Goal: Task Accomplishment & Management: Manage account settings

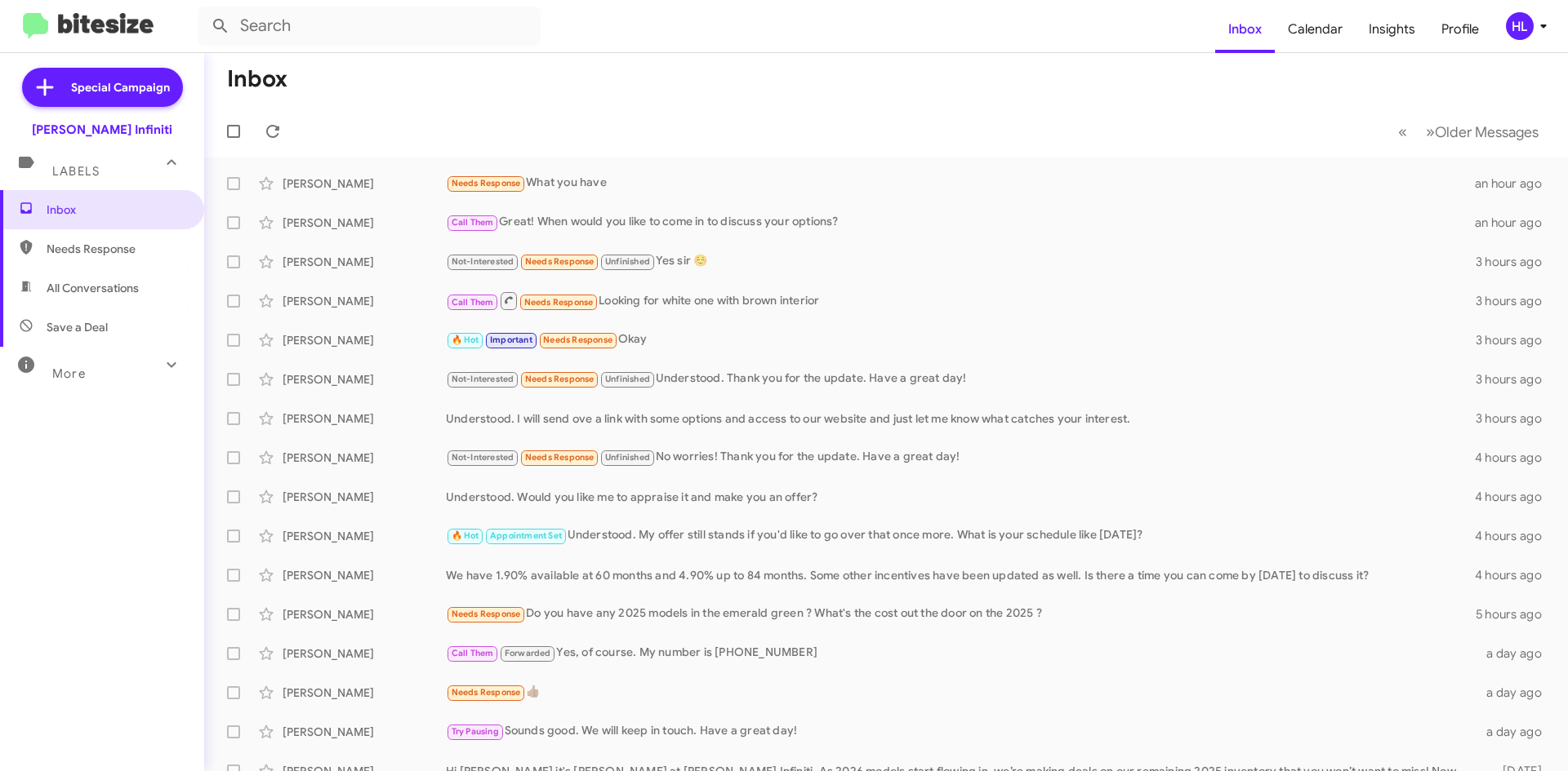
click at [128, 288] on span "All Conversations" at bounding box center [93, 287] width 93 height 16
type input "in:all-conversations"
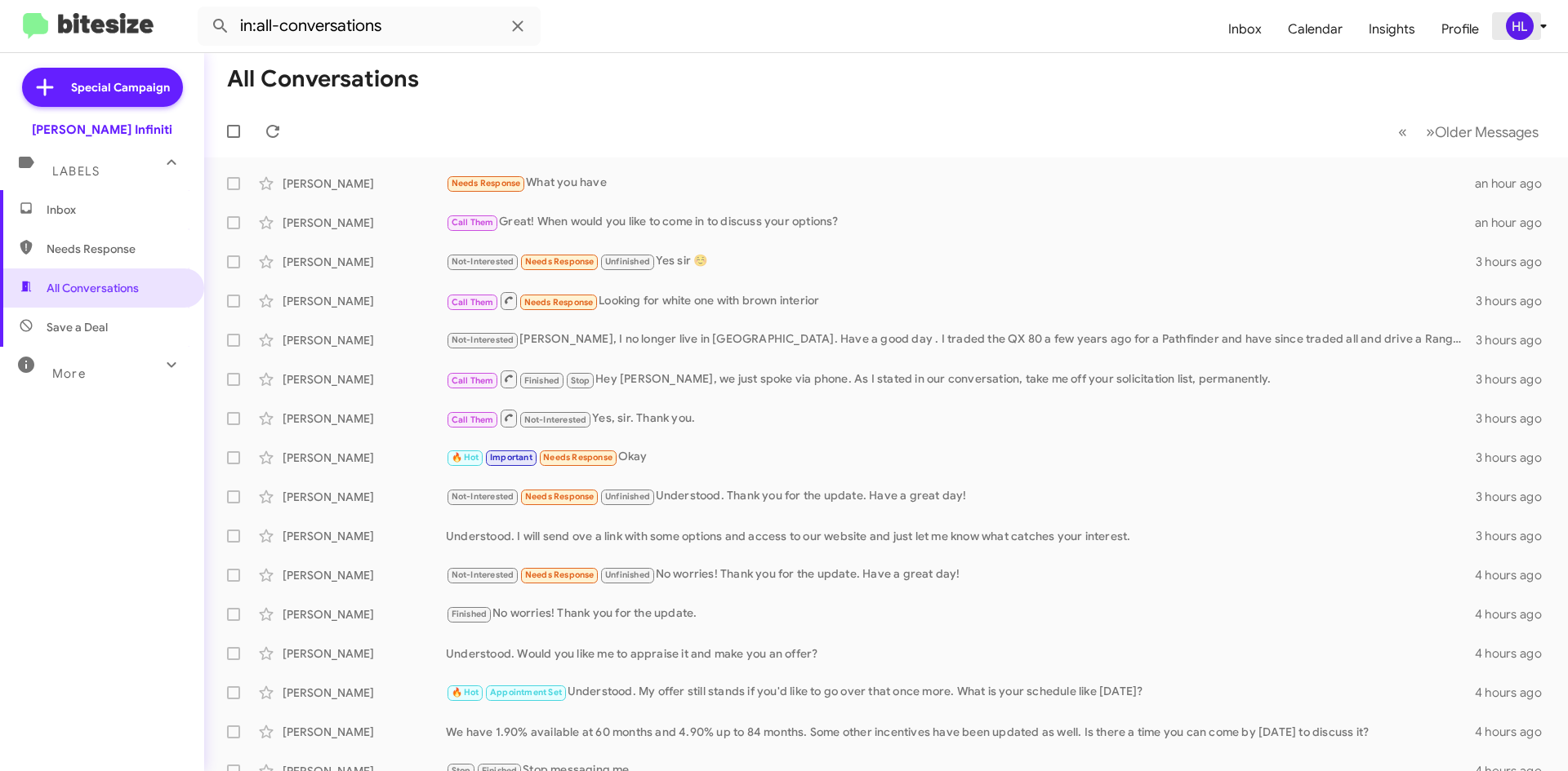
click at [1525, 32] on div "HL" at bounding box center [1519, 26] width 28 height 28
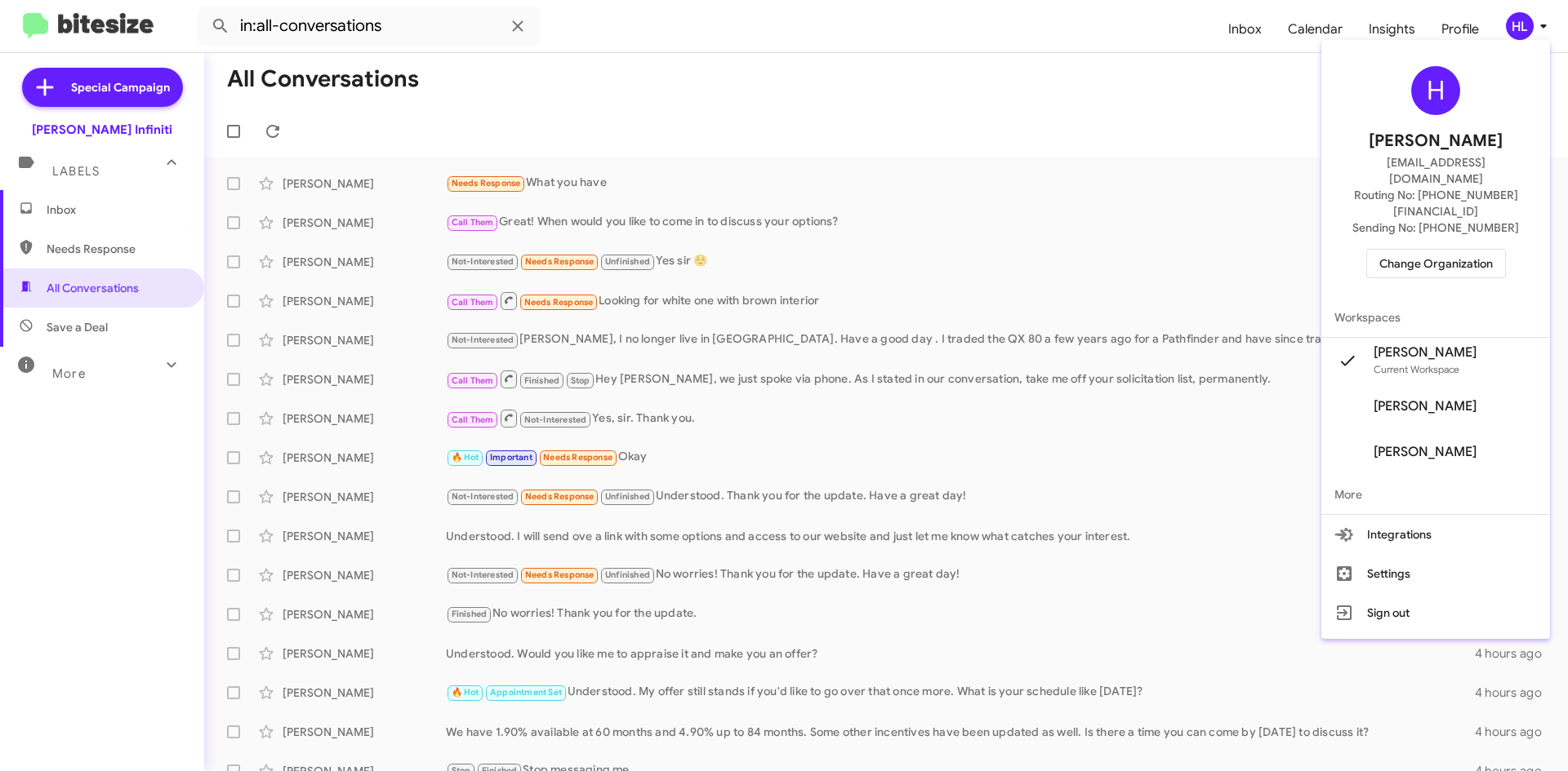
click at [1485, 250] on span "Change Organization" at bounding box center [1435, 264] width 113 height 28
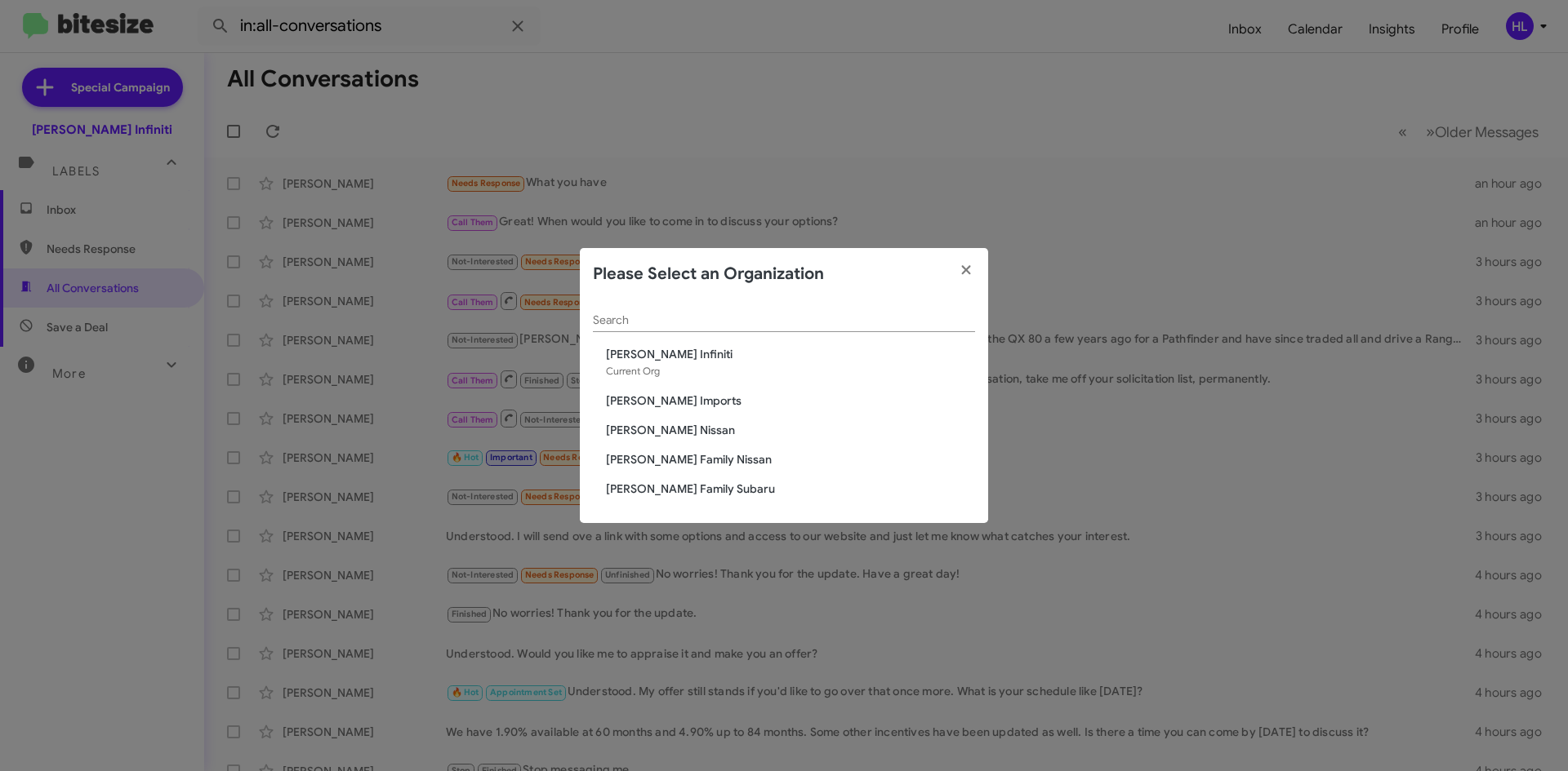
click at [659, 430] on span "[PERSON_NAME] Nissan" at bounding box center [790, 429] width 369 height 16
